Goal: Task Accomplishment & Management: Use online tool/utility

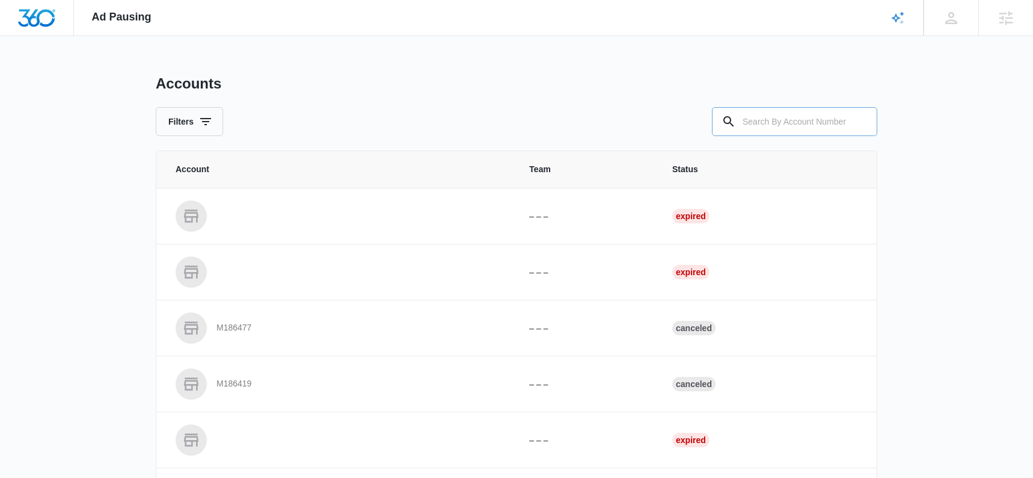
click at [781, 121] on input "text" at bounding box center [794, 121] width 165 height 29
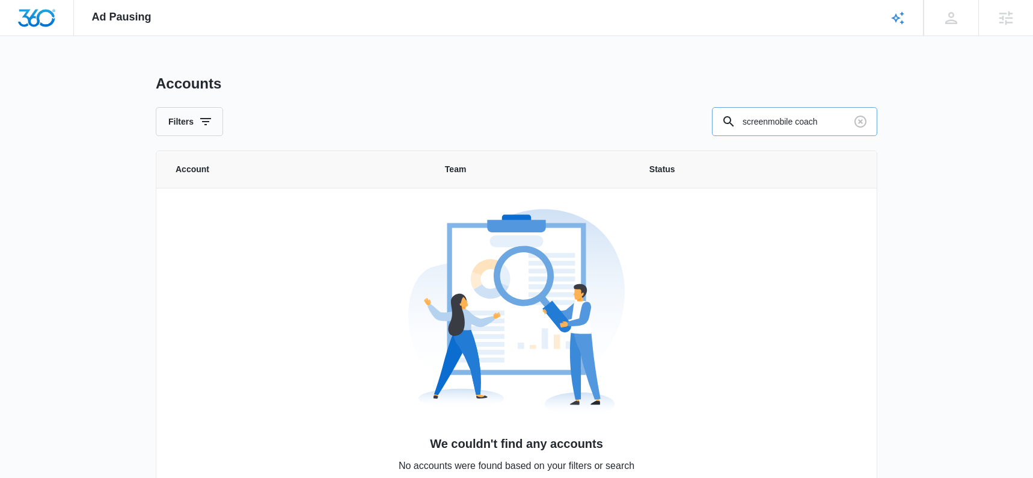
type input "screenmobile coach"
click at [857, 122] on icon "Clear" at bounding box center [861, 121] width 14 height 14
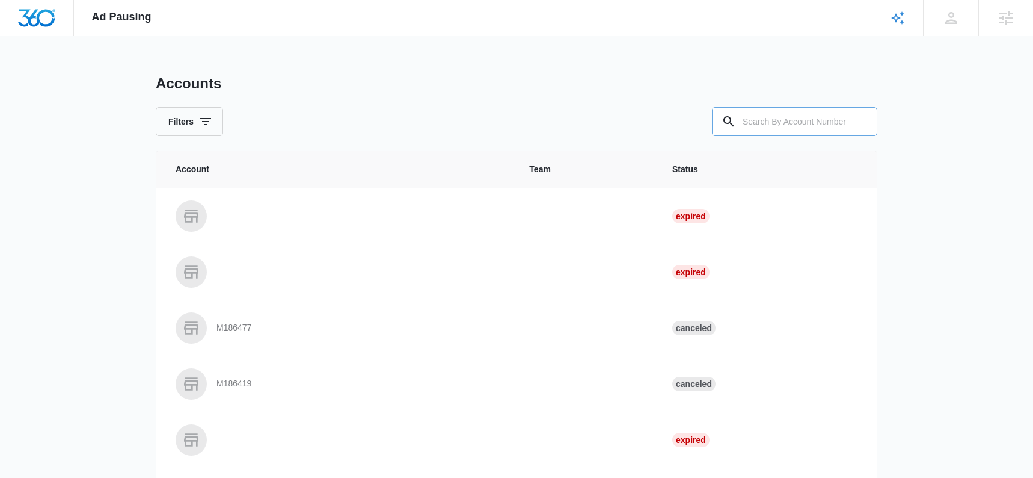
click at [823, 122] on input "text" at bounding box center [794, 121] width 165 height 29
type input "M337452"
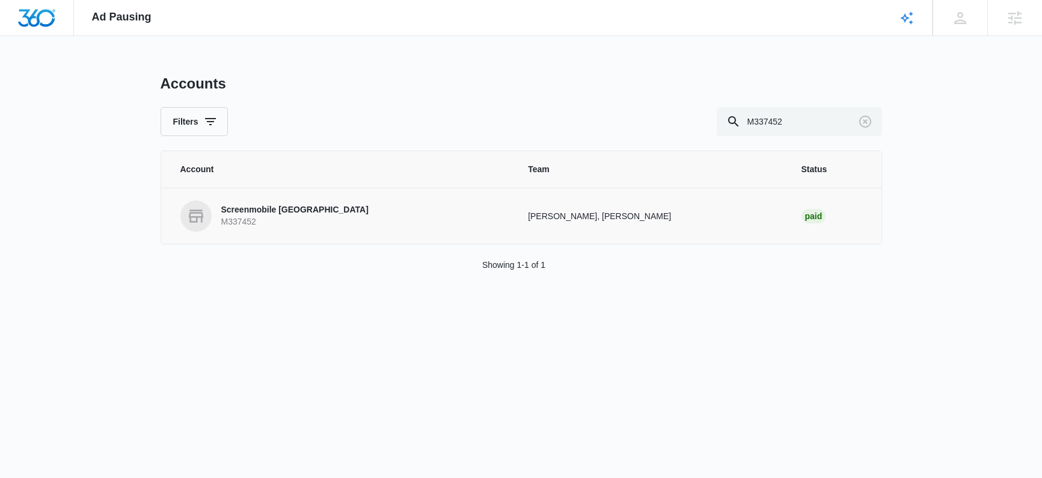
click at [327, 210] on p "Screenmobile [GEOGRAPHIC_DATA]" at bounding box center [294, 210] width 147 height 12
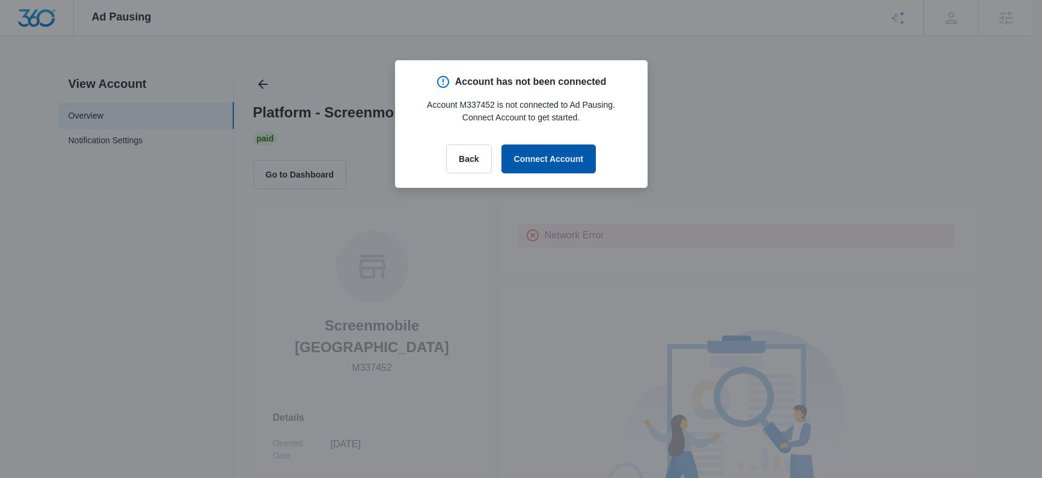
click at [550, 158] on button "Connect Account" at bounding box center [549, 158] width 94 height 29
click at [558, 149] on button "Connect Account" at bounding box center [549, 158] width 94 height 29
click at [564, 158] on button "Connect Account" at bounding box center [549, 158] width 94 height 29
click at [526, 139] on div "Account has not been connected Account M337452 is not connected to Ad Pausing. …" at bounding box center [521, 124] width 253 height 128
click at [542, 153] on button "Connect Account" at bounding box center [549, 158] width 94 height 29
